Goal: Task Accomplishment & Management: Manage account settings

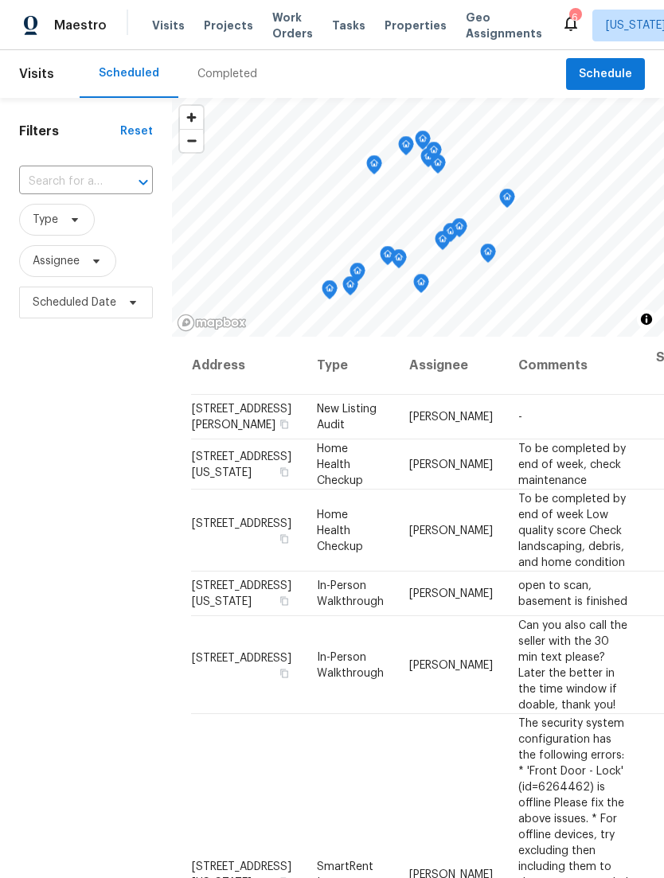
click at [0, 0] on div at bounding box center [0, 0] width 0 height 0
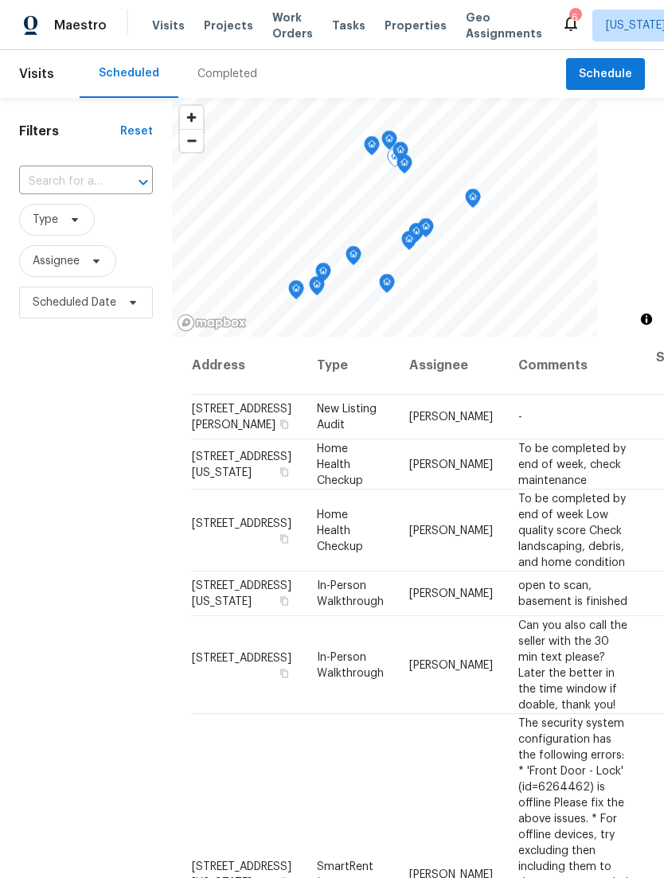
click at [0, 0] on icon at bounding box center [0, 0] width 0 height 0
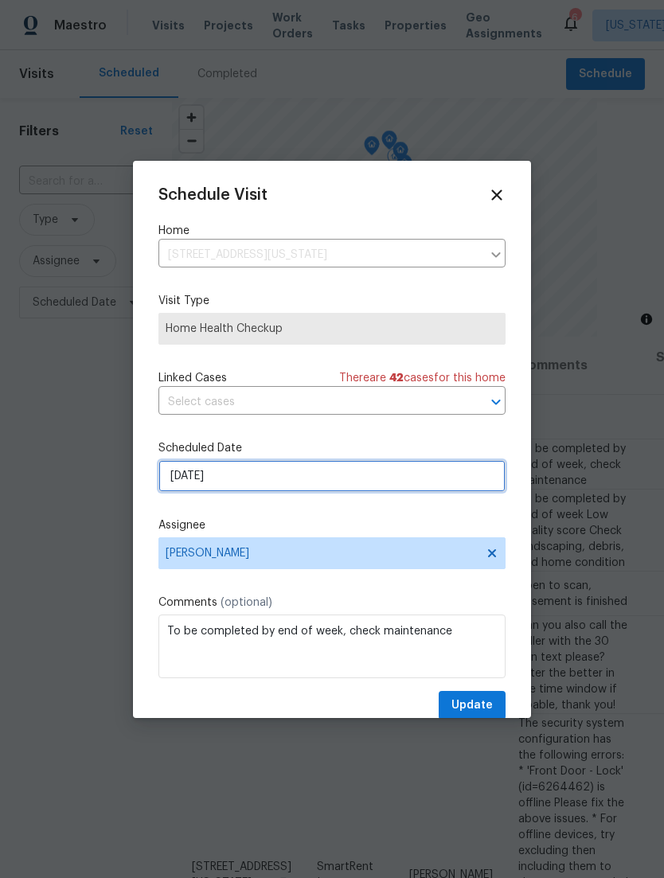
click at [389, 478] on input "[DATE]" at bounding box center [331, 476] width 347 height 32
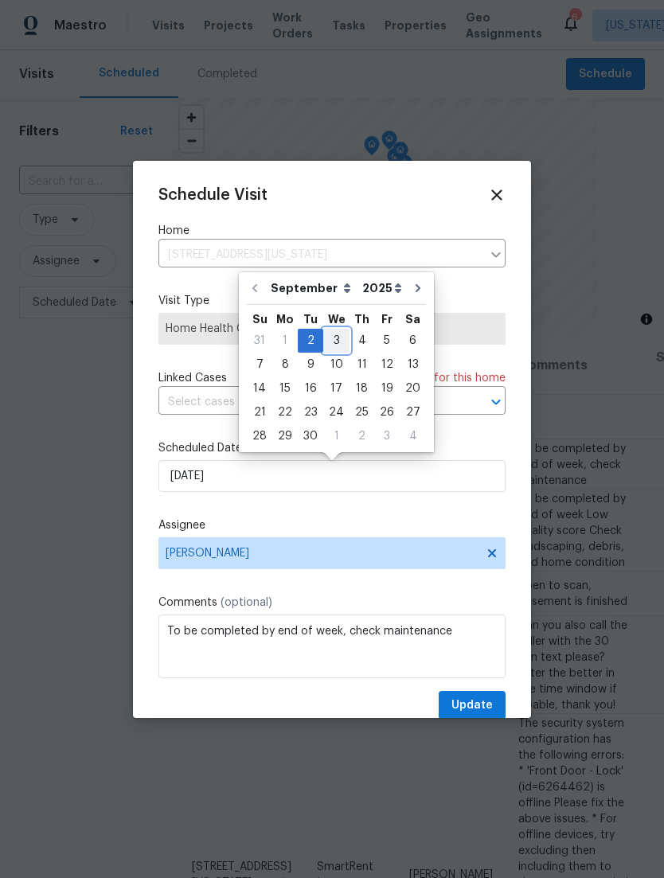
click at [336, 340] on div "3" at bounding box center [336, 341] width 26 height 22
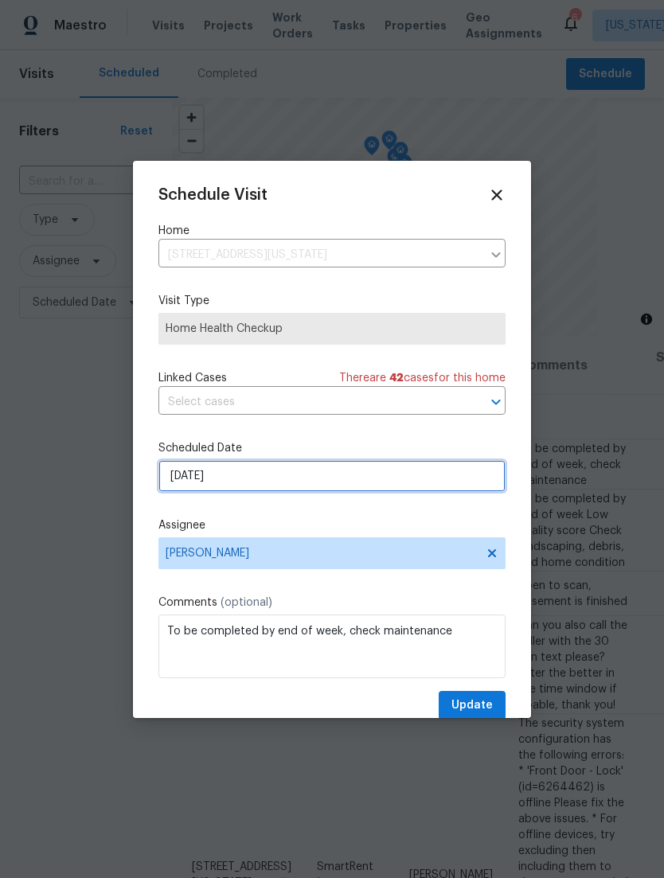
click at [391, 475] on input "[DATE]" at bounding box center [331, 476] width 347 height 32
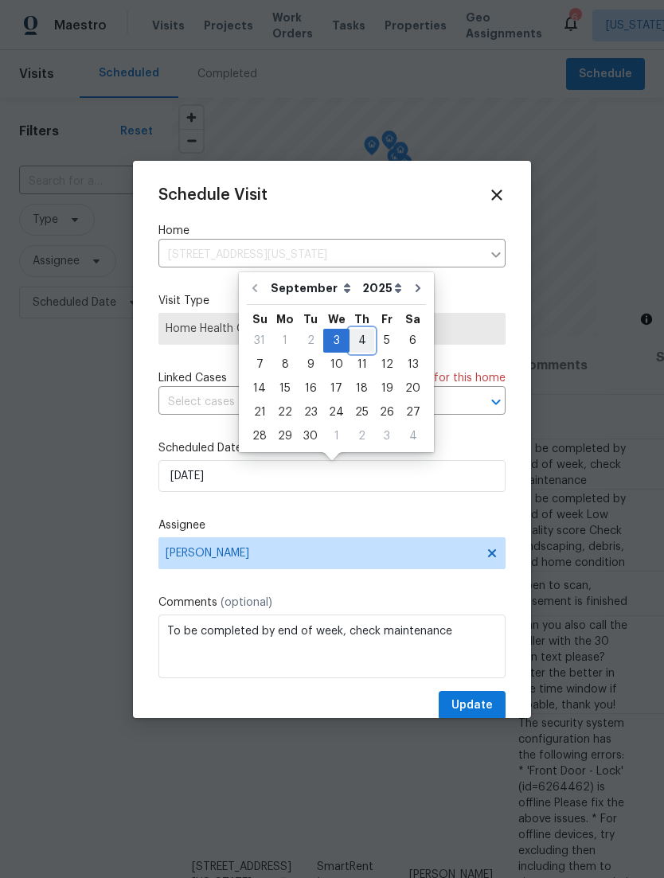
click at [356, 334] on div "4" at bounding box center [362, 341] width 25 height 22
type input "[DATE]"
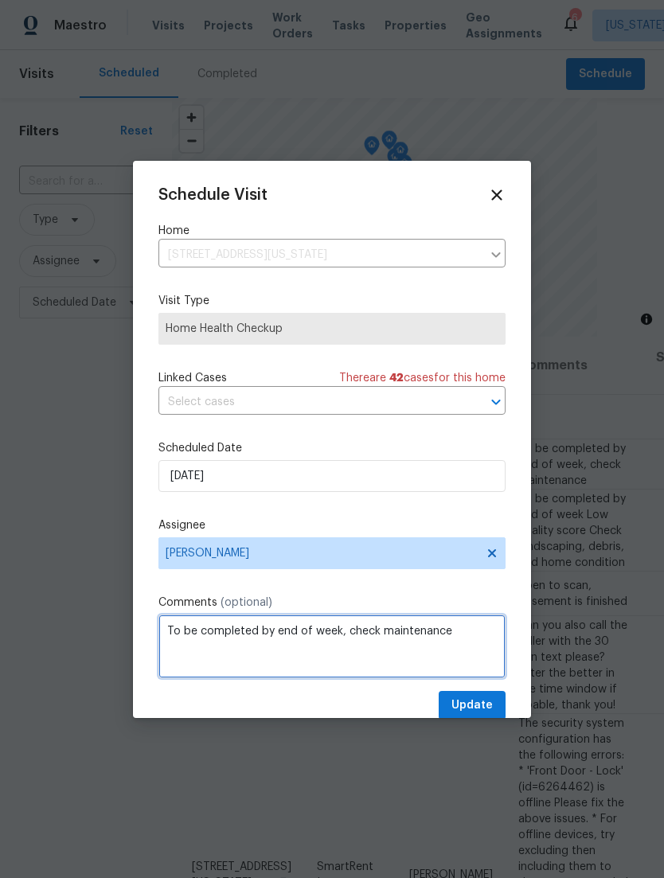
click at [466, 628] on textarea "To be completed by end of week, check maintenance" at bounding box center [331, 647] width 347 height 64
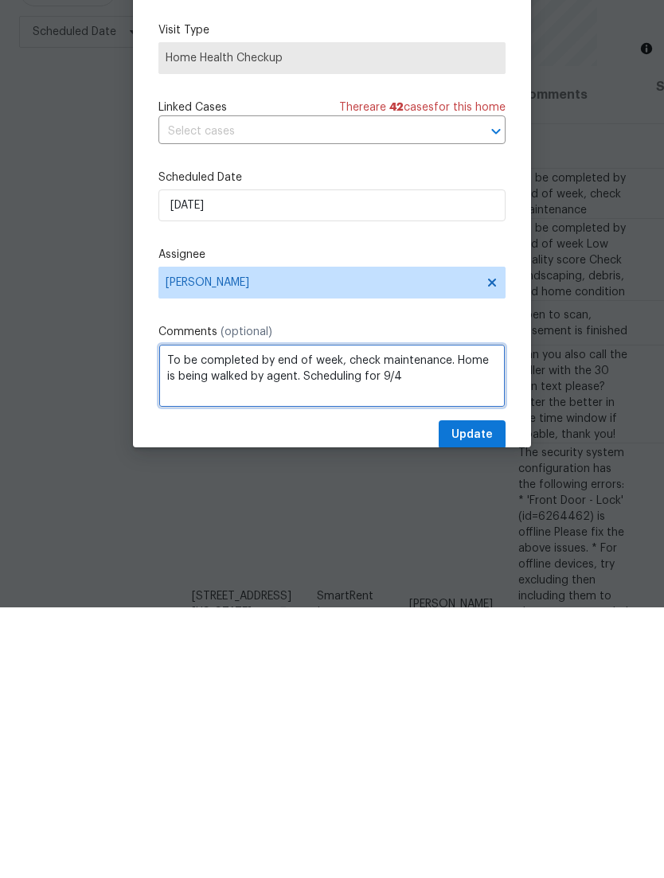
click at [288, 615] on textarea "To be completed by end of week, check maintenance. Home is being walked by agen…" at bounding box center [331, 647] width 347 height 64
type textarea "To be completed by end of week, check maintenance. Home is being walked by agen…"
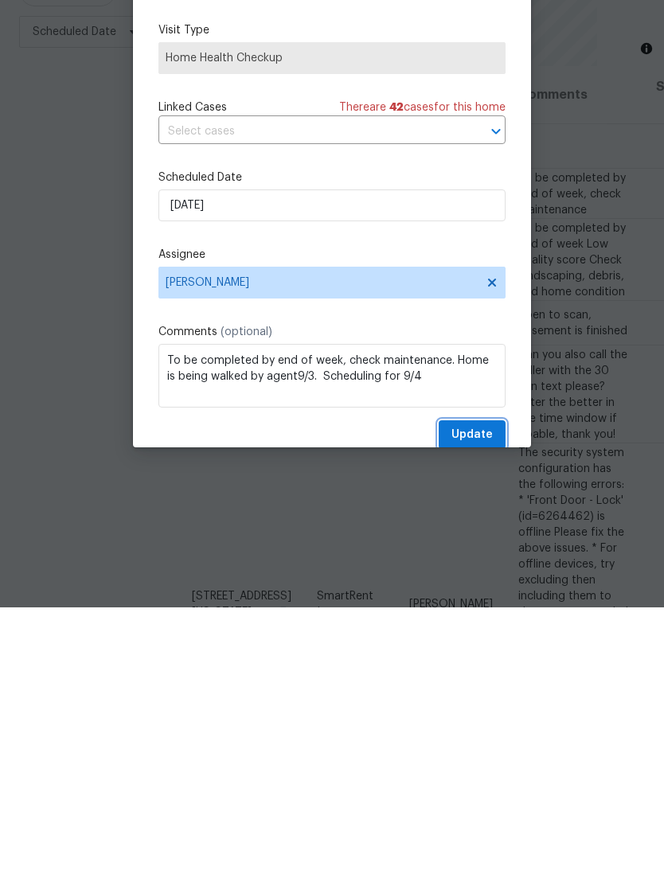
click at [480, 696] on span "Update" at bounding box center [471, 706] width 41 height 20
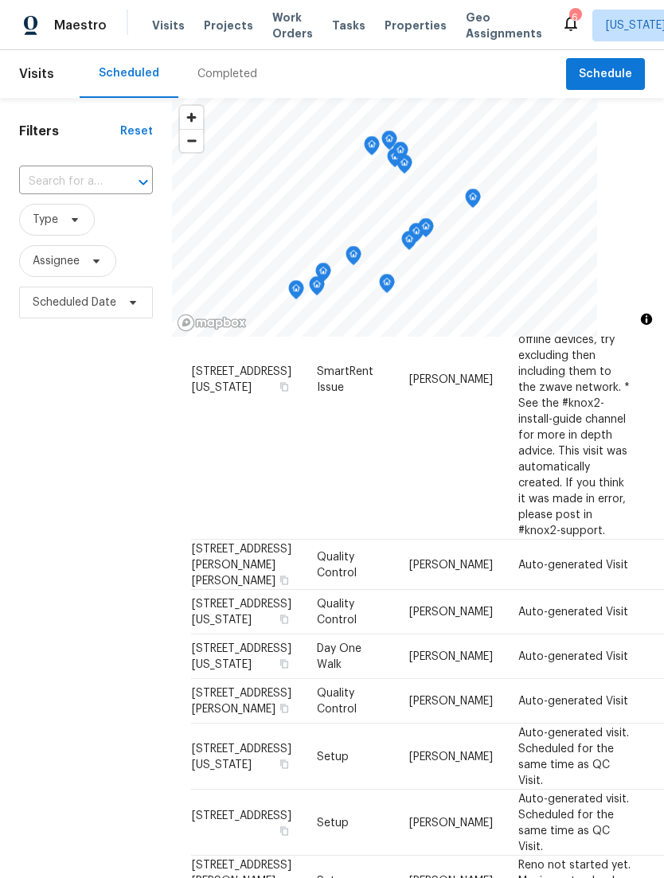
scroll to position [435, 0]
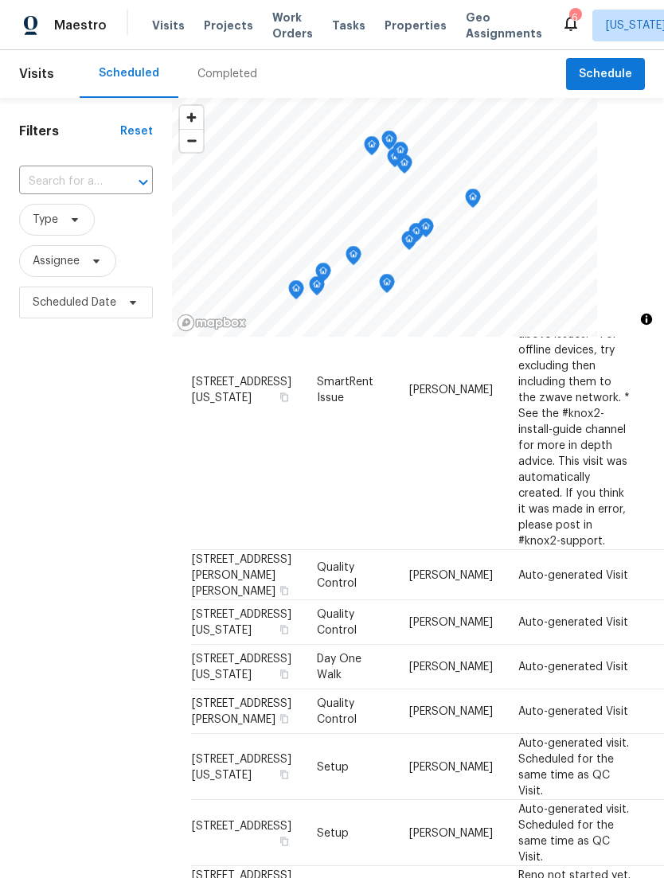
click at [0, 0] on icon at bounding box center [0, 0] width 0 height 0
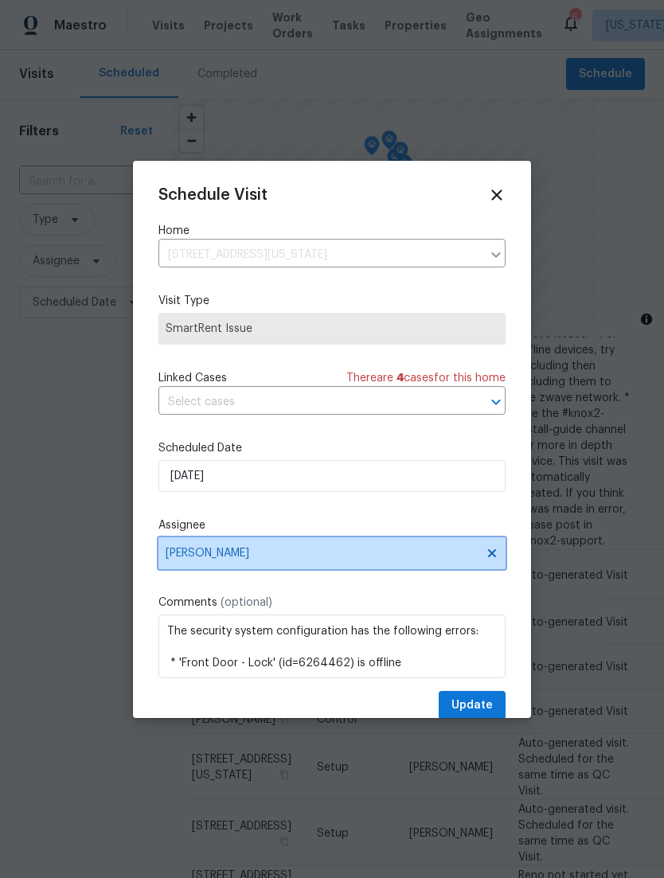
click at [314, 558] on span "[PERSON_NAME]" at bounding box center [322, 553] width 312 height 13
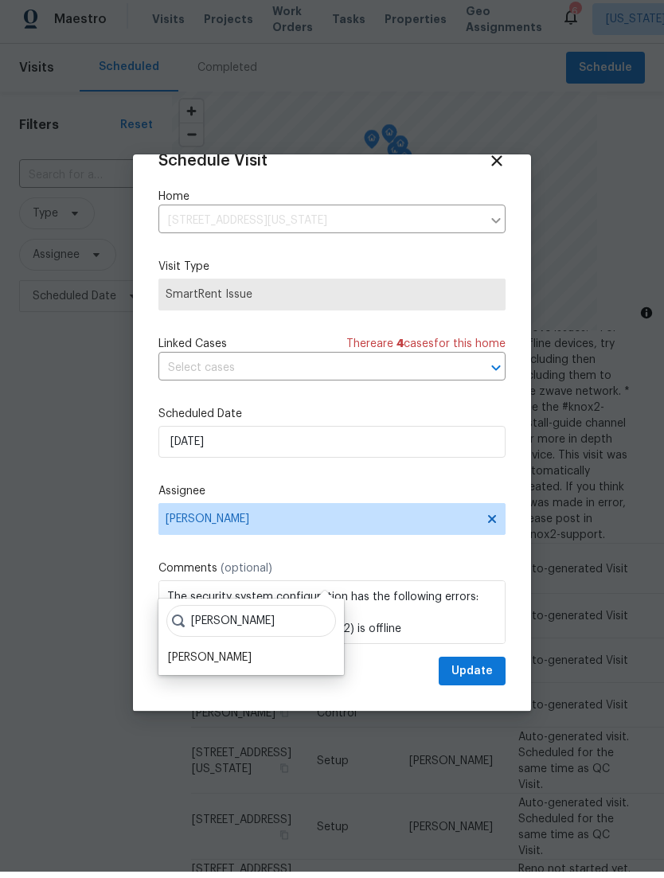
scroll to position [31, 0]
type input "[PERSON_NAME]"
click at [229, 656] on div "[PERSON_NAME]" at bounding box center [210, 664] width 84 height 16
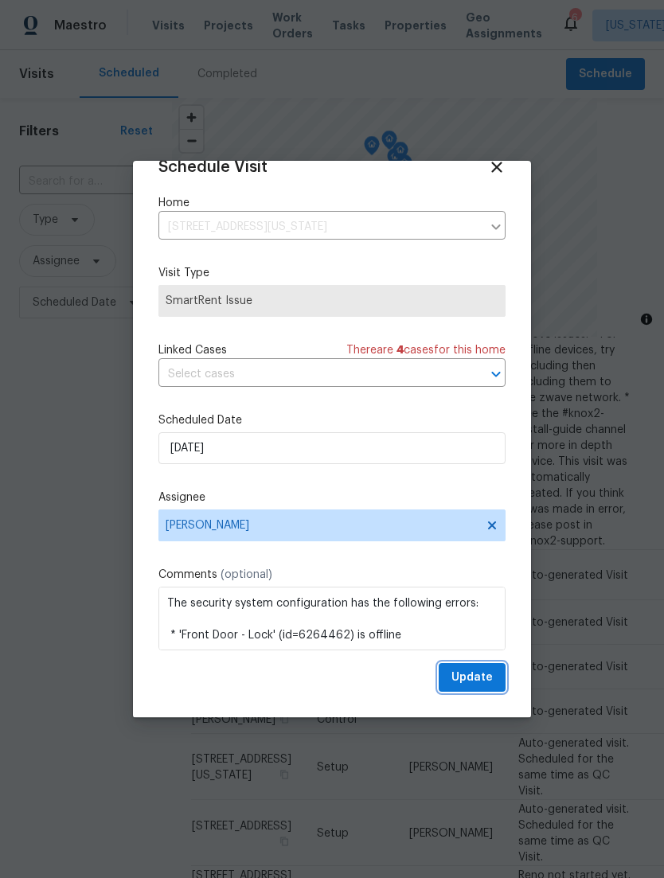
click at [473, 676] on span "Update" at bounding box center [471, 678] width 41 height 20
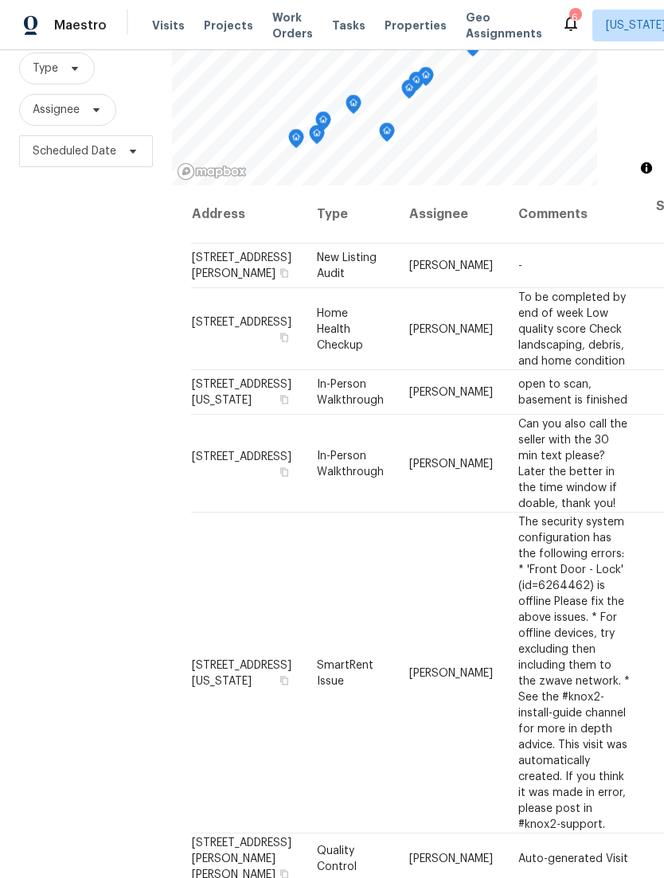
scroll to position [0, 0]
